Goal: Complete application form

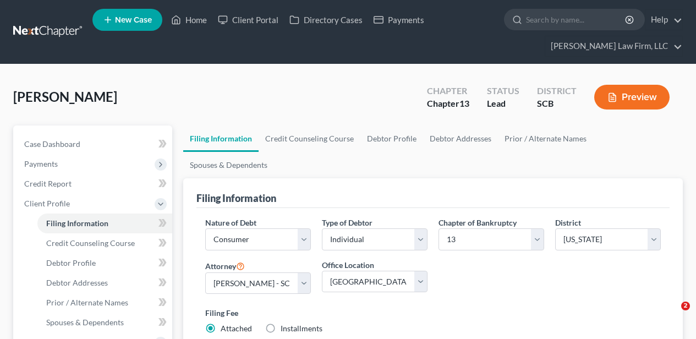
select select "1"
select select "0"
select select "3"
select select "72"
select select "1"
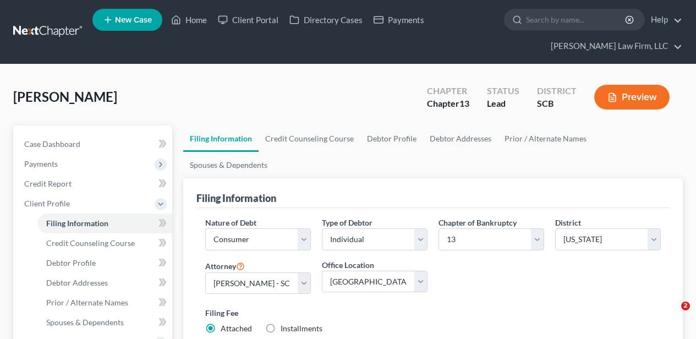
select select "0"
select select "42"
click at [193, 20] on link "Home" at bounding box center [189, 20] width 47 height 20
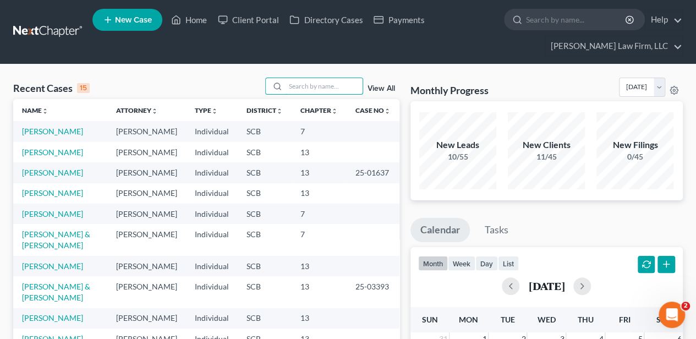
drag, startPoint x: 319, startPoint y: 79, endPoint x: 324, endPoint y: 76, distance: 6.0
click at [319, 79] on input "search" at bounding box center [323, 86] width 77 height 16
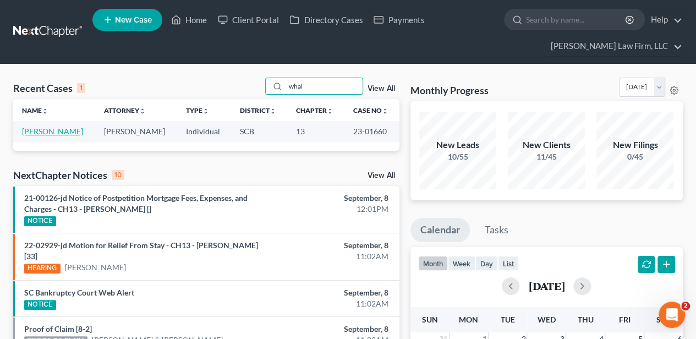
type input "whal"
click at [38, 130] on link "[PERSON_NAME]" at bounding box center [52, 131] width 61 height 9
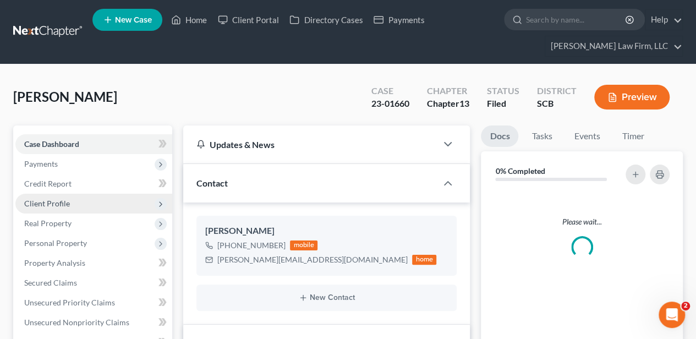
select select "2"
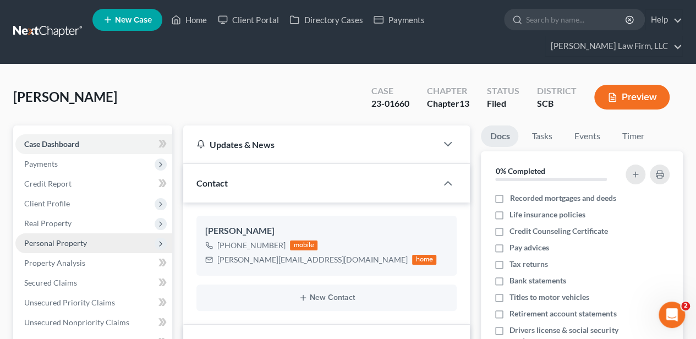
scroll to position [457, 0]
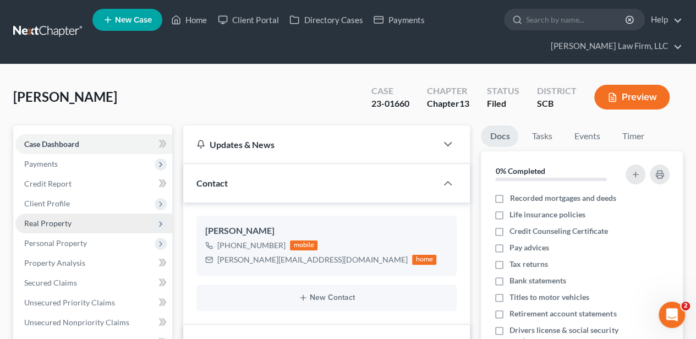
click at [64, 223] on span "Real Property" at bounding box center [47, 222] width 47 height 9
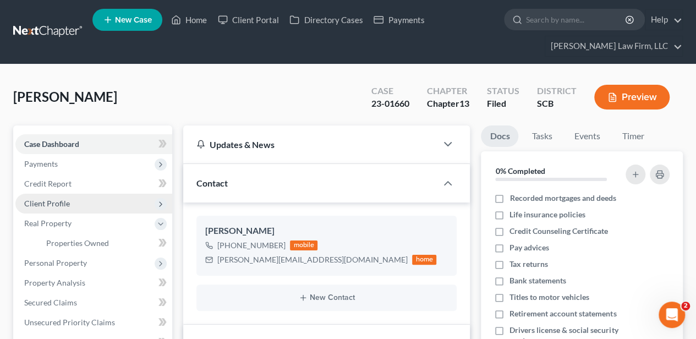
click at [63, 201] on span "Client Profile" at bounding box center [47, 203] width 46 height 9
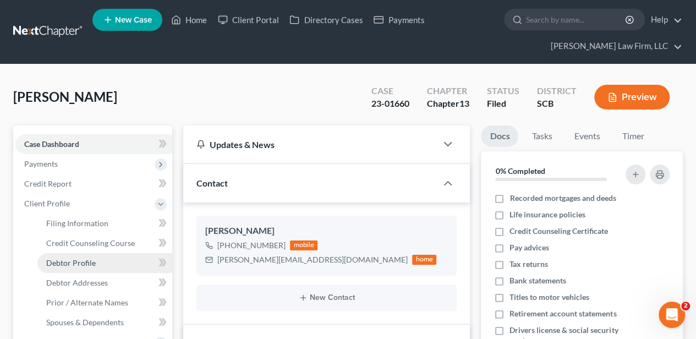
scroll to position [36, 0]
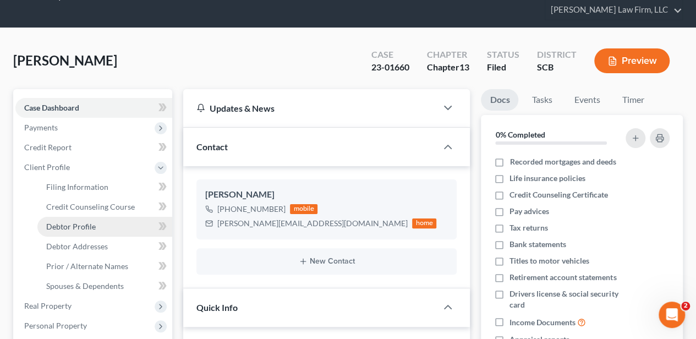
click at [82, 219] on link "Debtor Profile" at bounding box center [104, 227] width 135 height 20
select select "0"
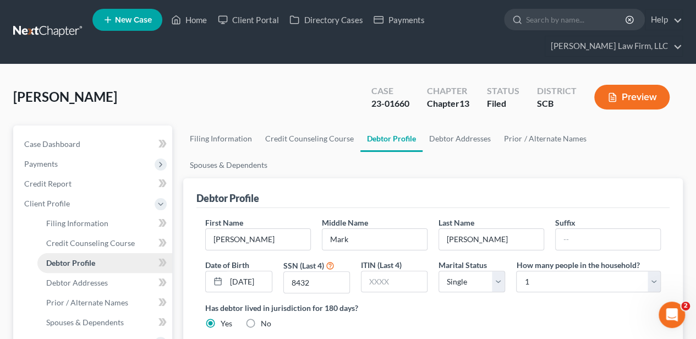
radio input "true"
